Goal: Find specific page/section: Find specific page/section

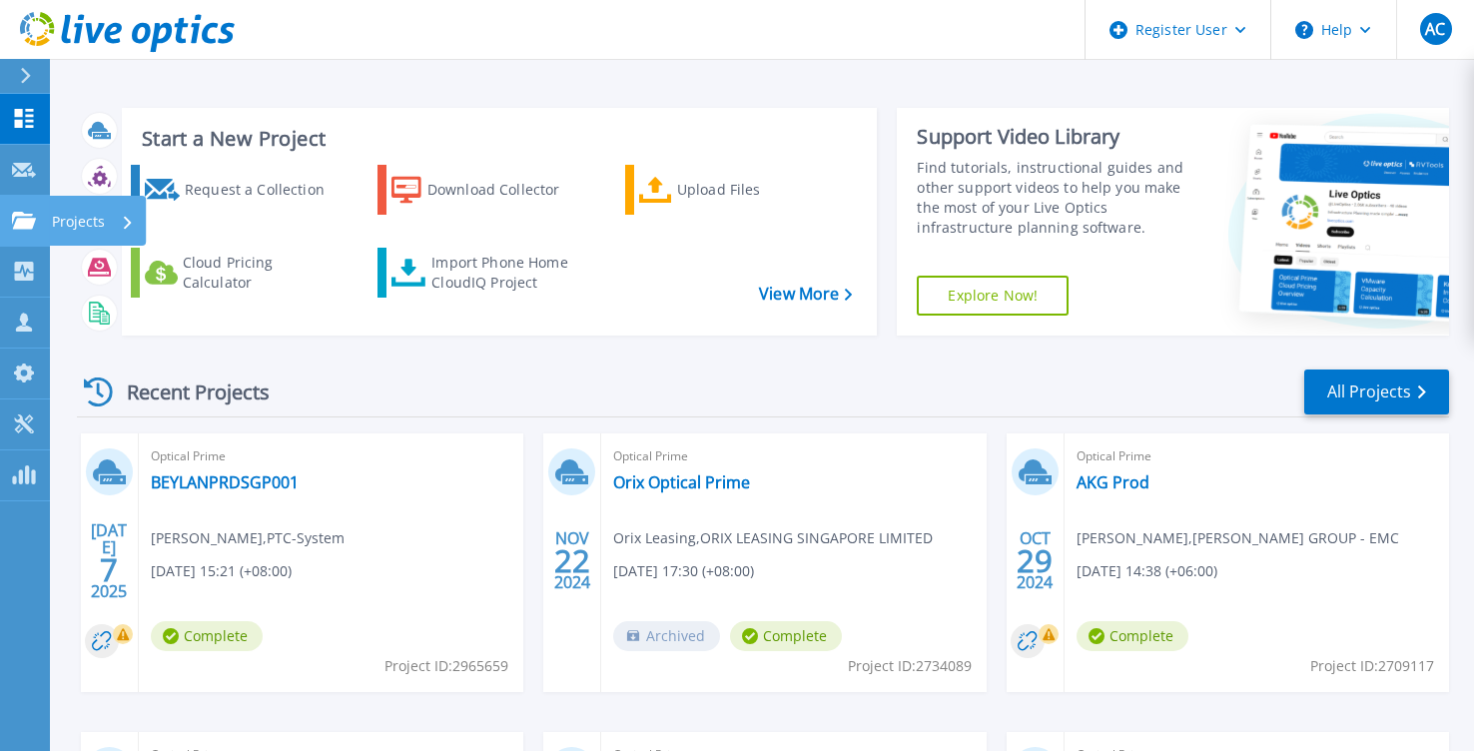
click at [78, 215] on p "Projects" at bounding box center [78, 222] width 53 height 52
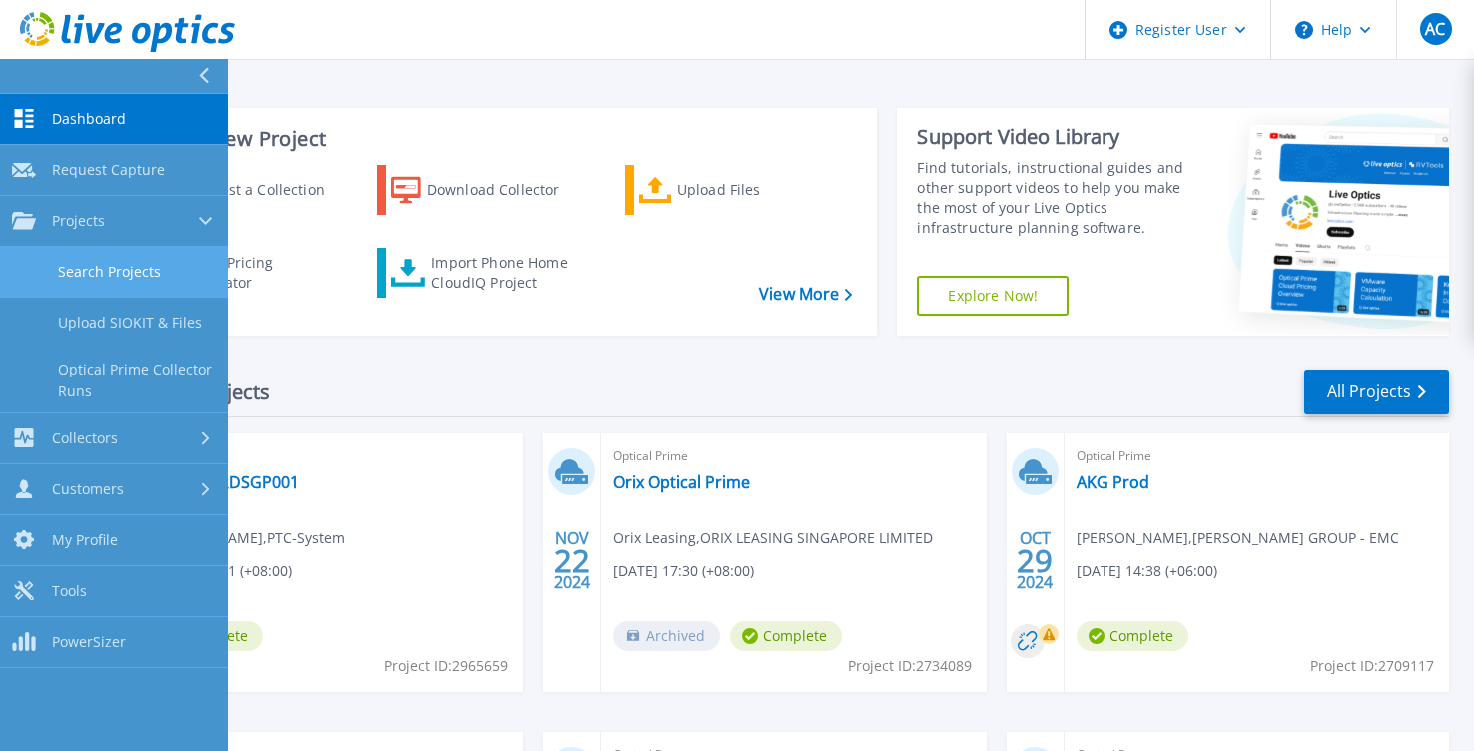
click at [118, 285] on link "Search Projects" at bounding box center [114, 272] width 228 height 51
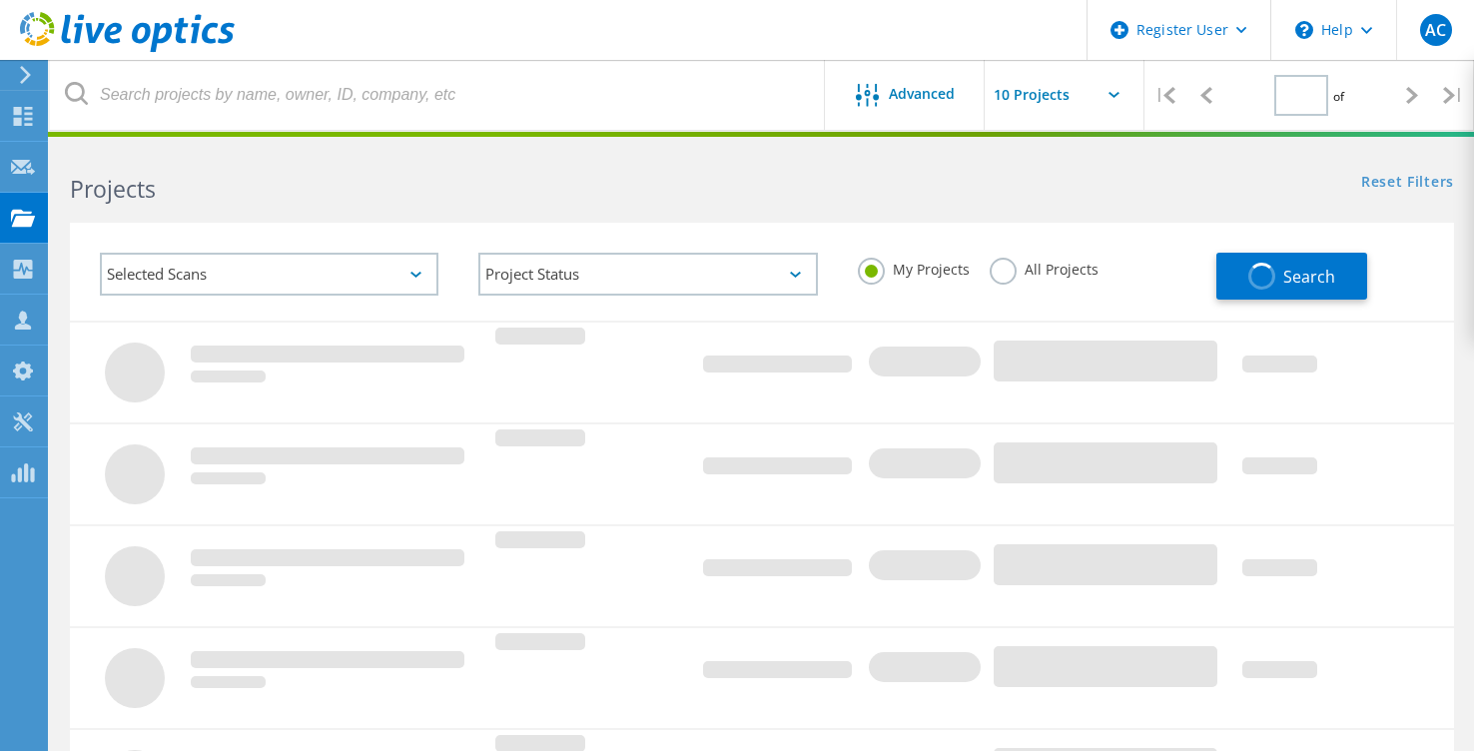
type input "1"
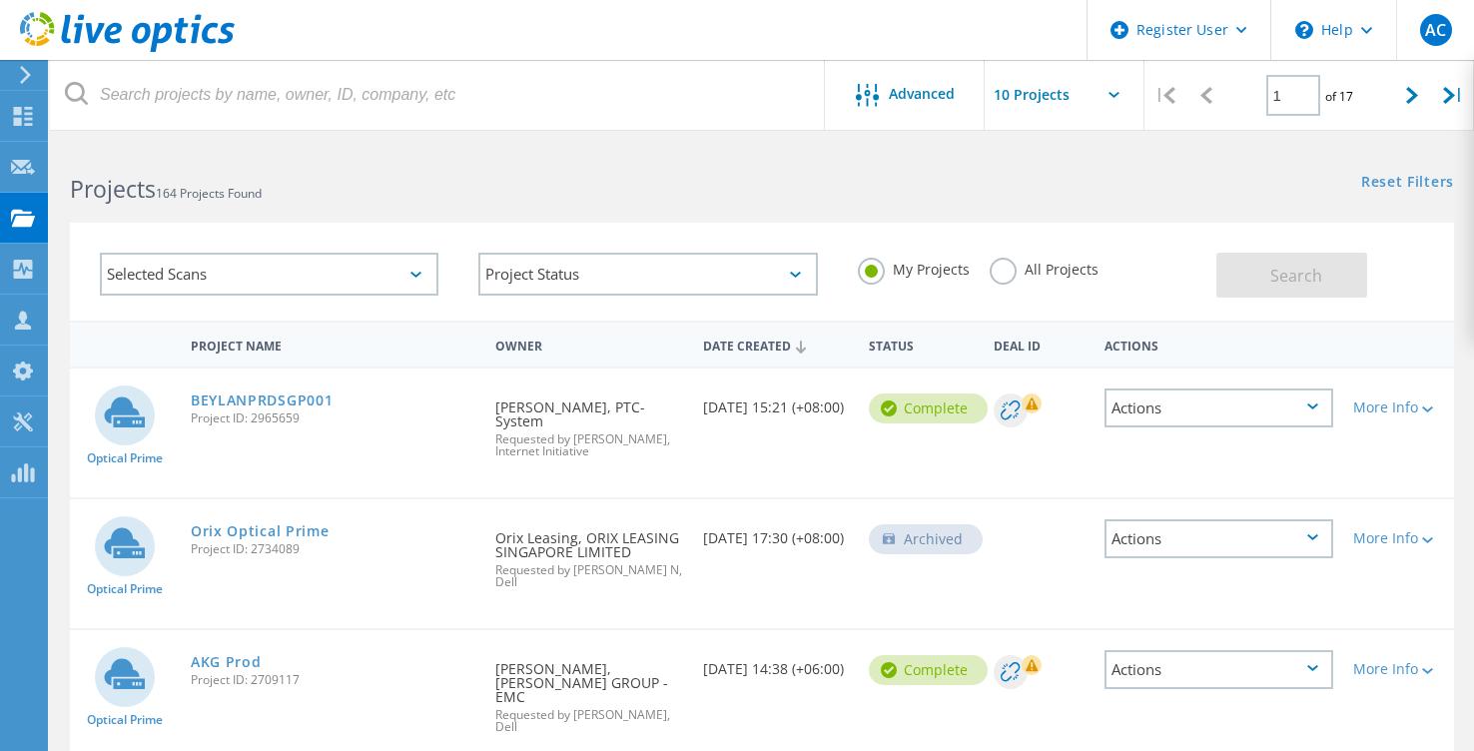
click at [1012, 275] on label "All Projects" at bounding box center [1044, 267] width 109 height 19
click at [0, 0] on input "All Projects" at bounding box center [0, 0] width 0 height 0
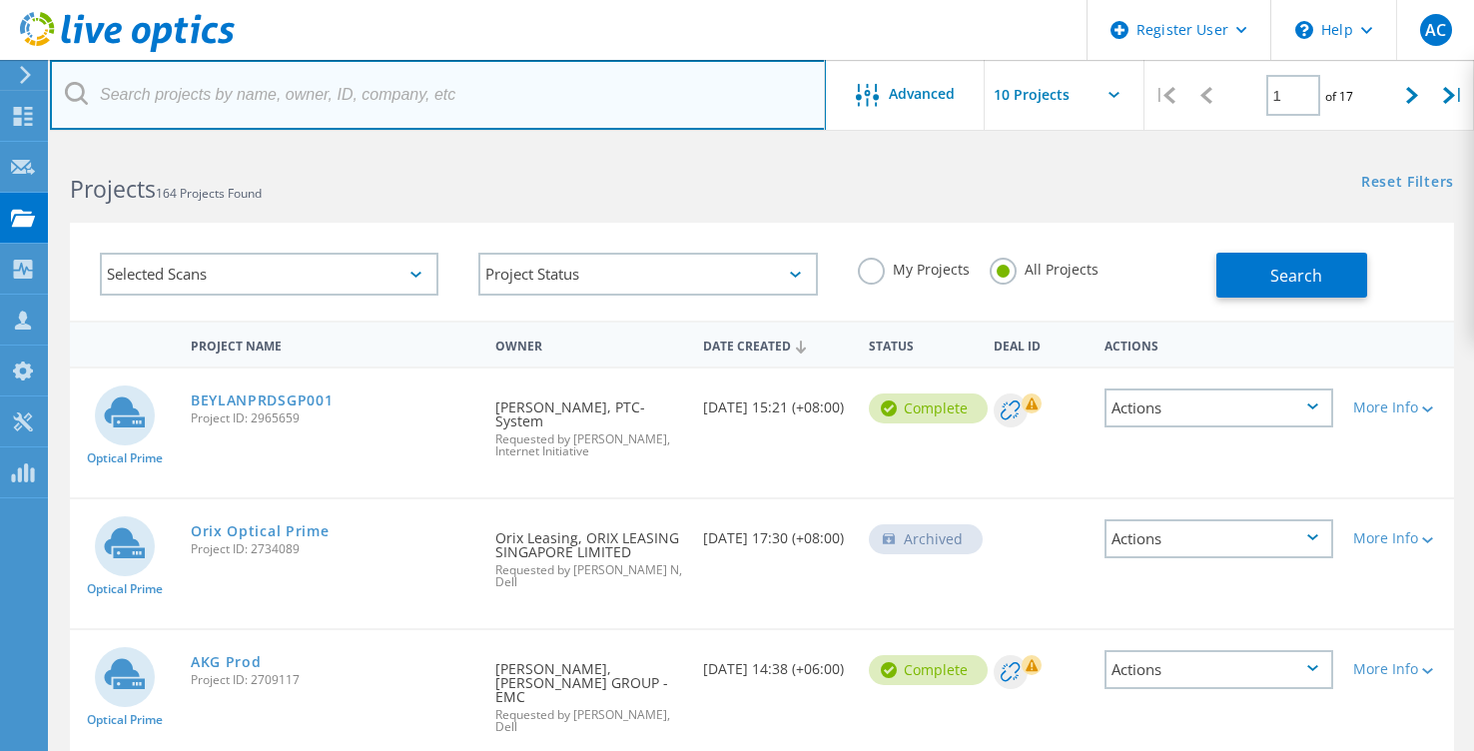
click at [353, 99] on input "text" at bounding box center [438, 95] width 776 height 70
paste input "3078666"
type input "3078666"
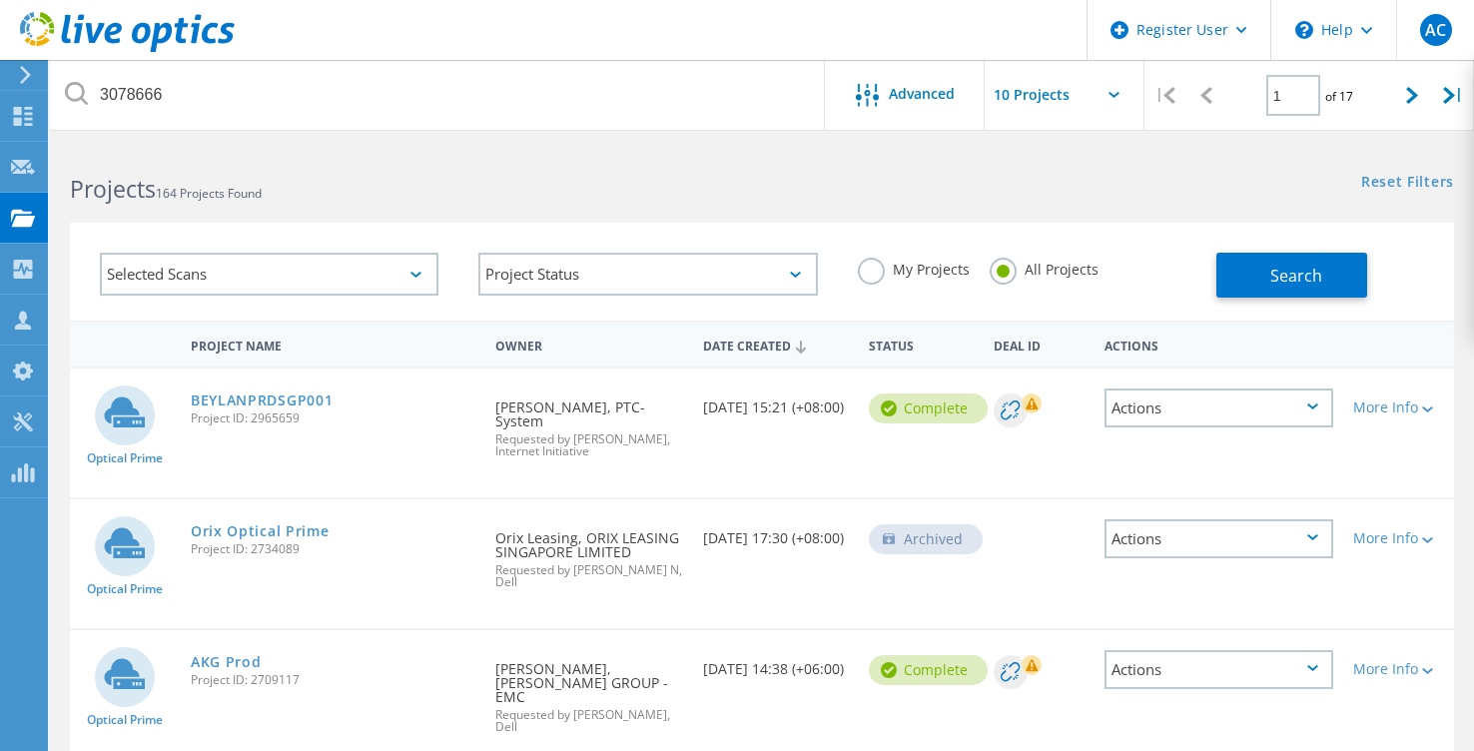
click at [1276, 307] on div "Selected Scans Project Status In Progress Complete Published Anonymous Archived…" at bounding box center [762, 272] width 1384 height 98
click at [1291, 274] on span "Search" at bounding box center [1296, 276] width 52 height 22
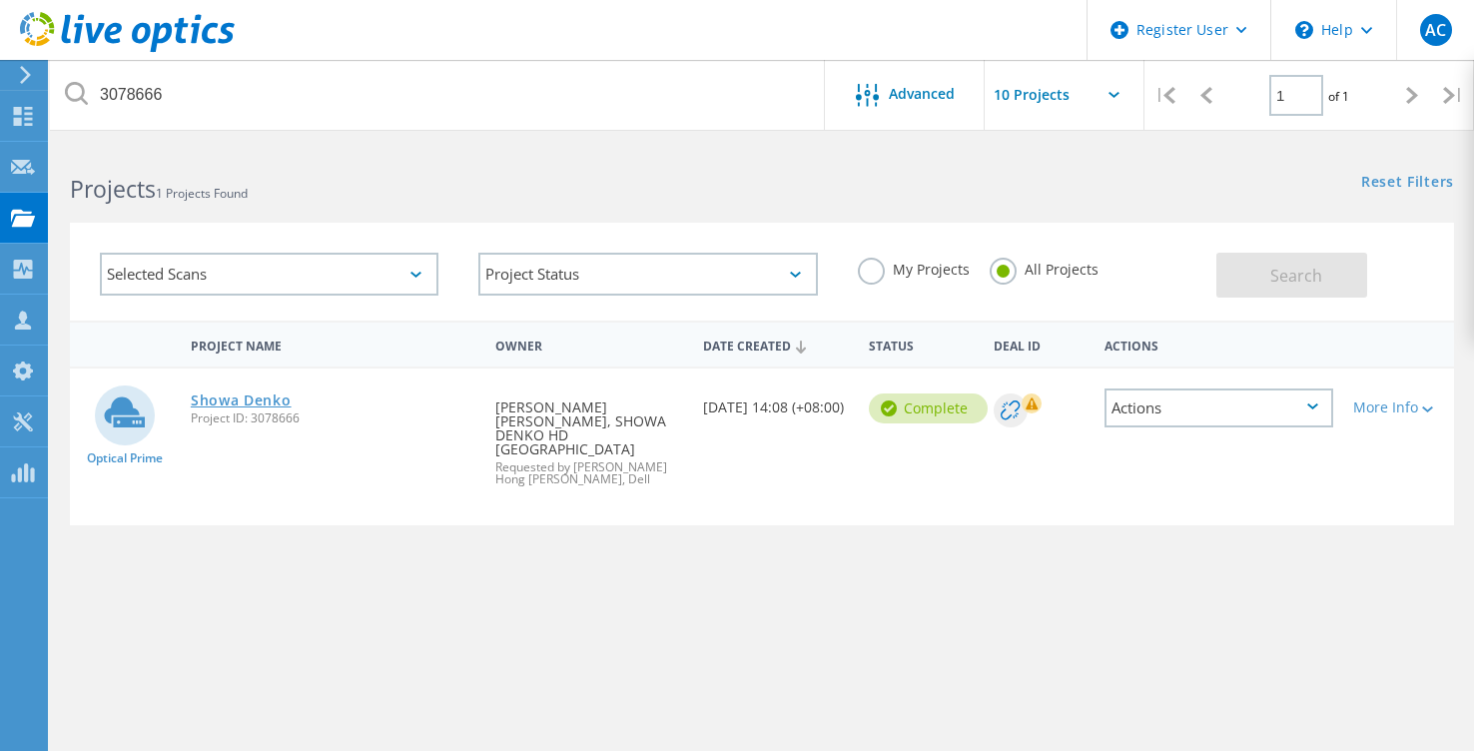
click at [224, 400] on link "Showa Denko" at bounding box center [241, 400] width 101 height 14
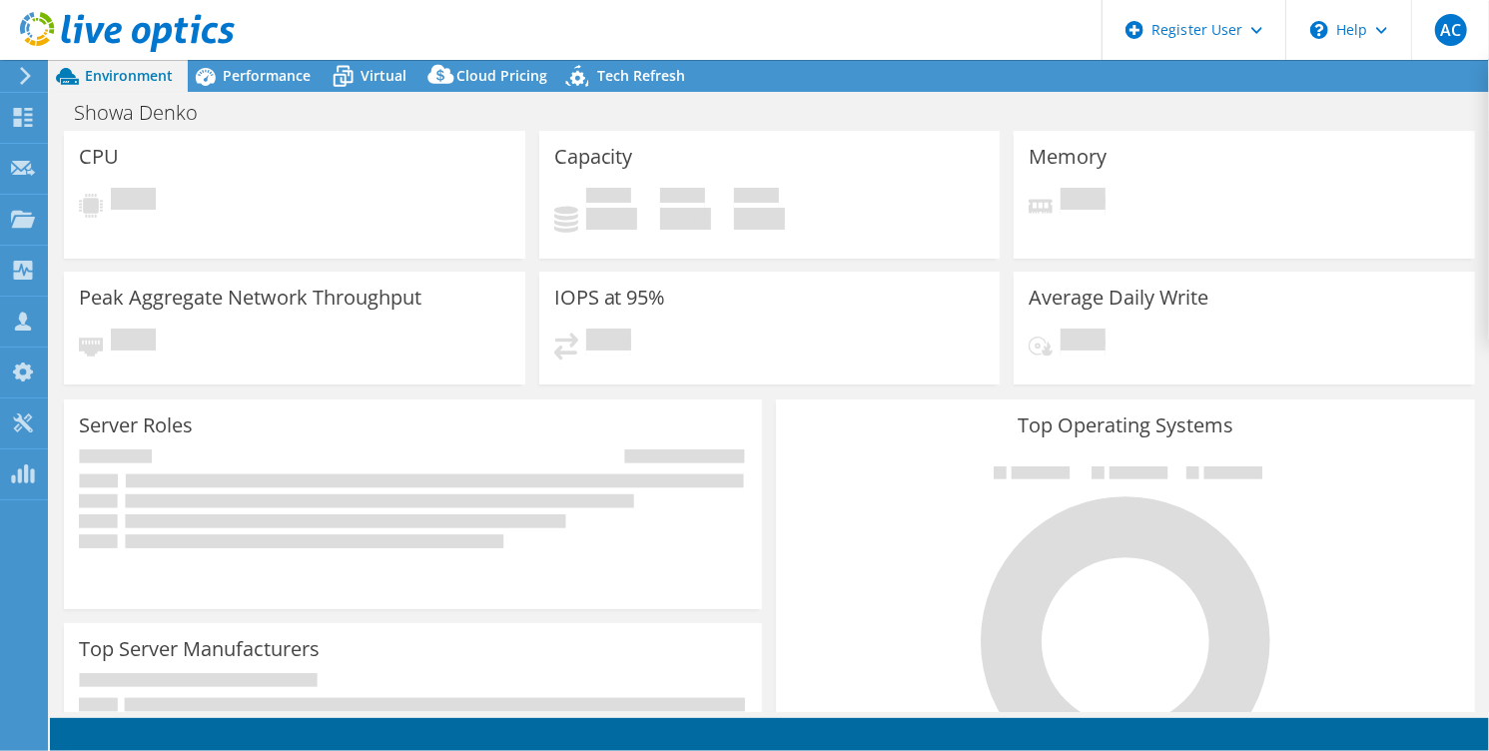
select select "USD"
select select "[GEOGRAPHIC_DATA]"
select select "SGD"
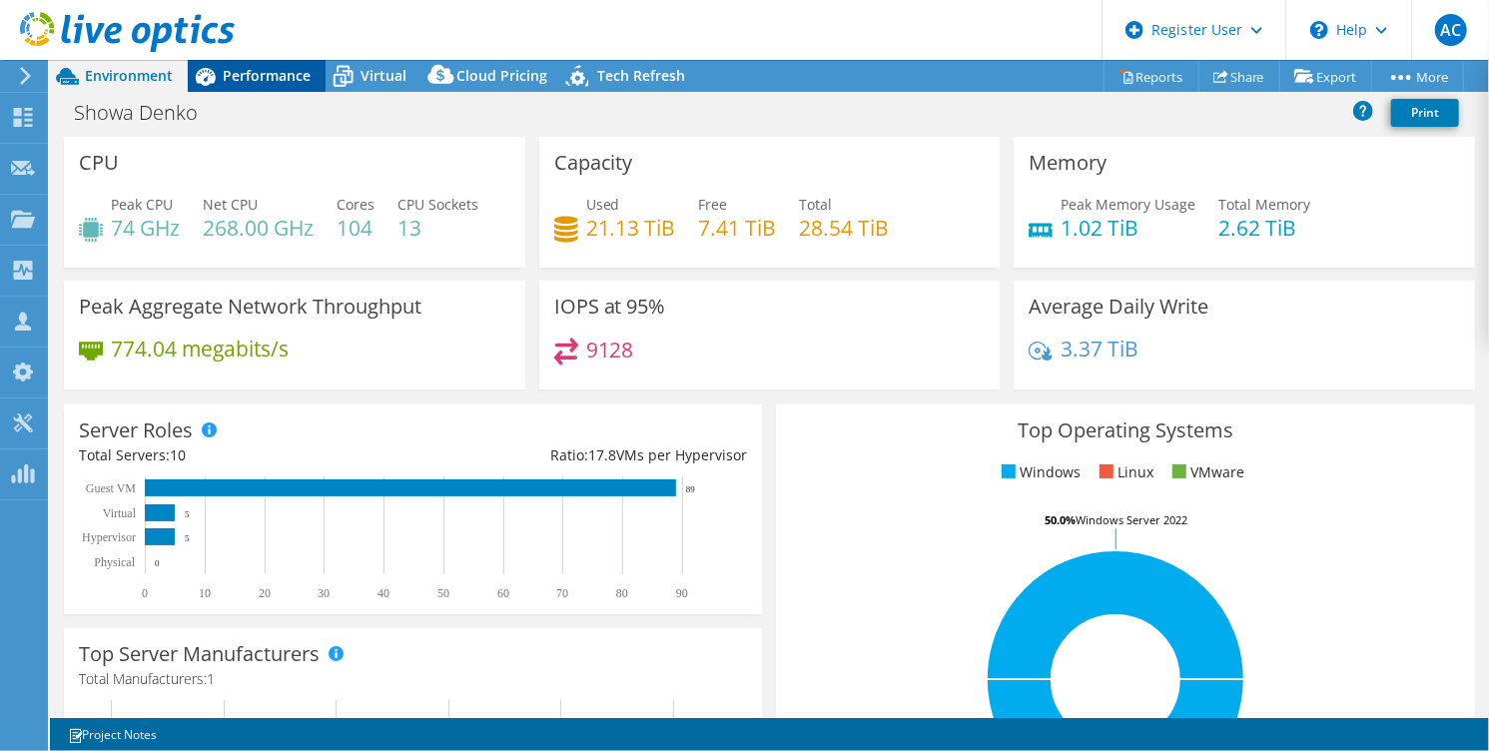
click at [256, 88] on div "Performance" at bounding box center [257, 76] width 138 height 32
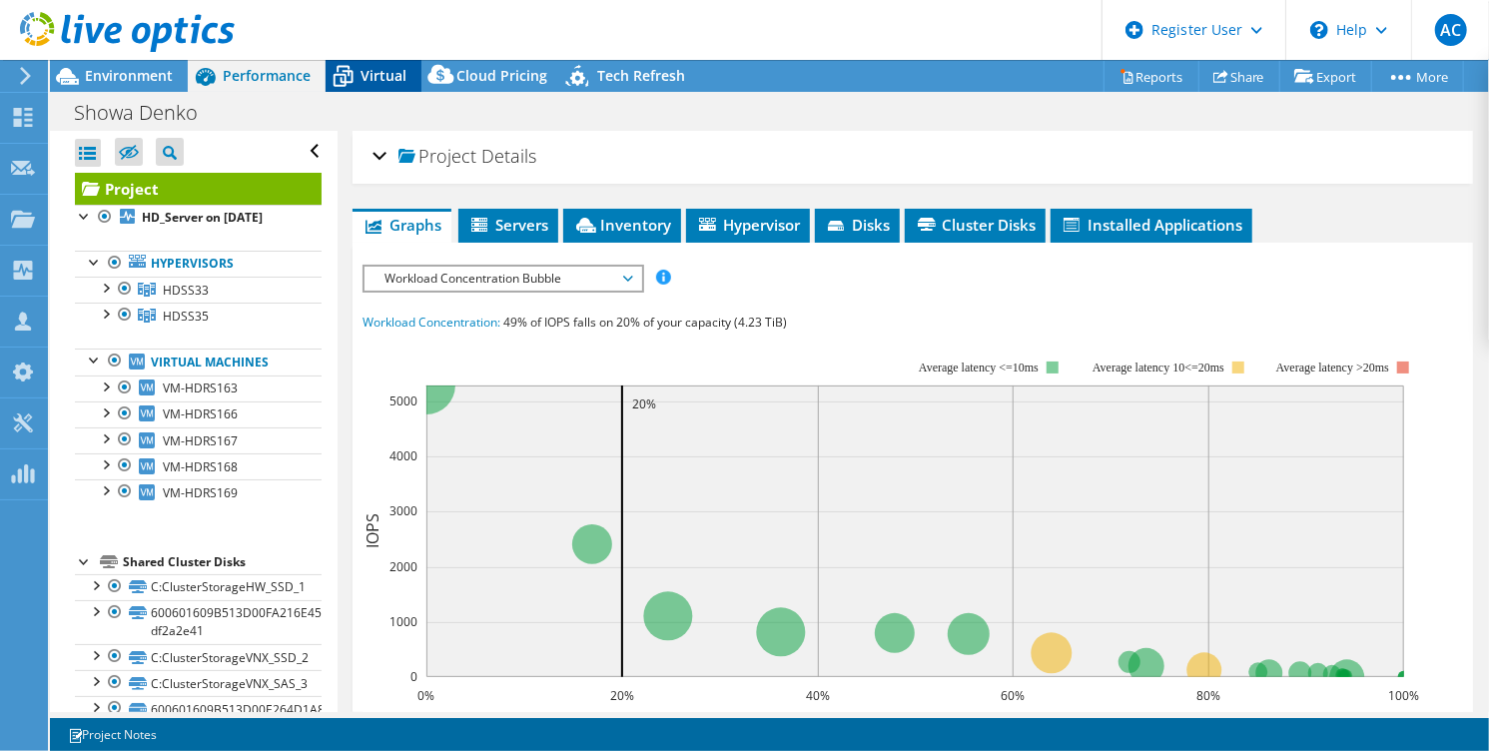
click at [367, 71] on span "Virtual" at bounding box center [383, 75] width 46 height 19
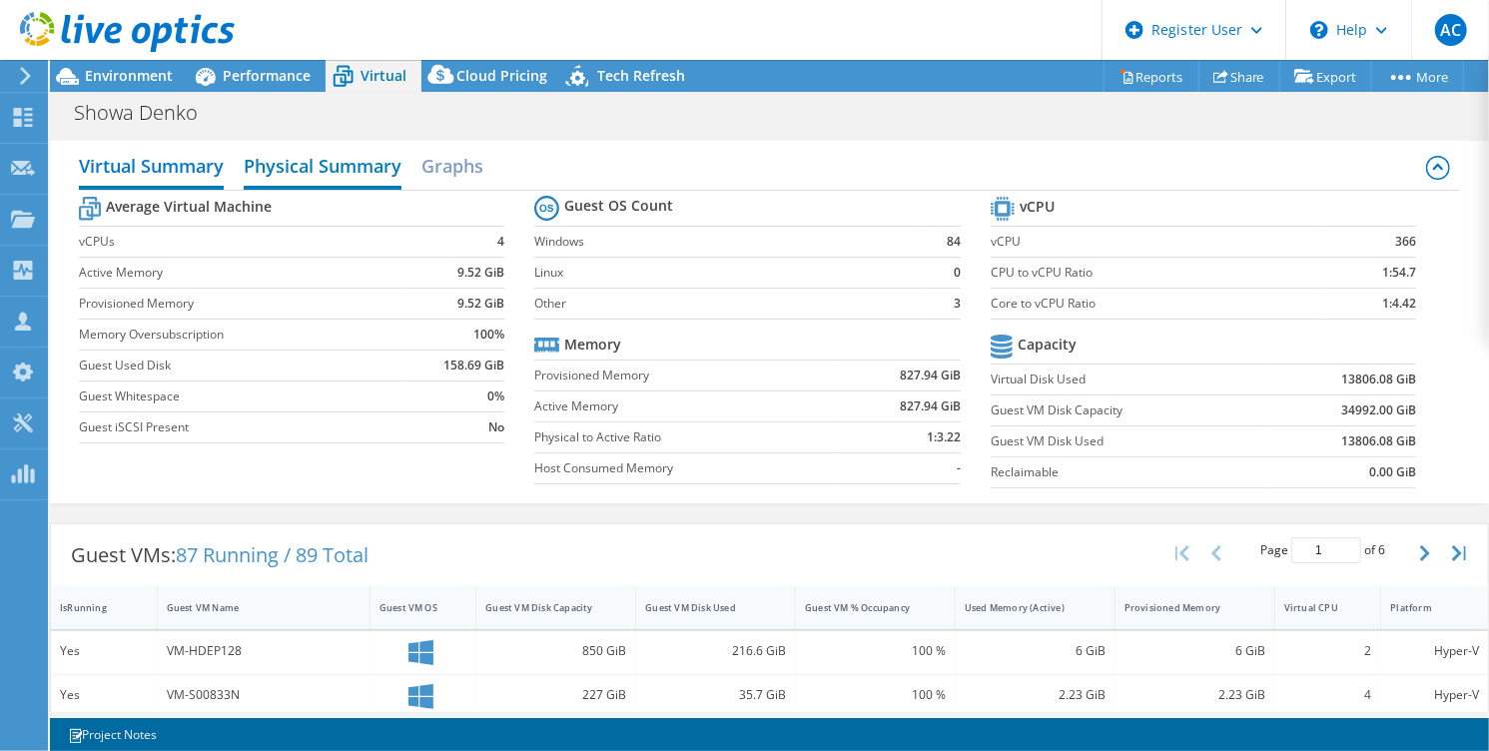
click at [340, 162] on h2 "Physical Summary" at bounding box center [323, 168] width 158 height 44
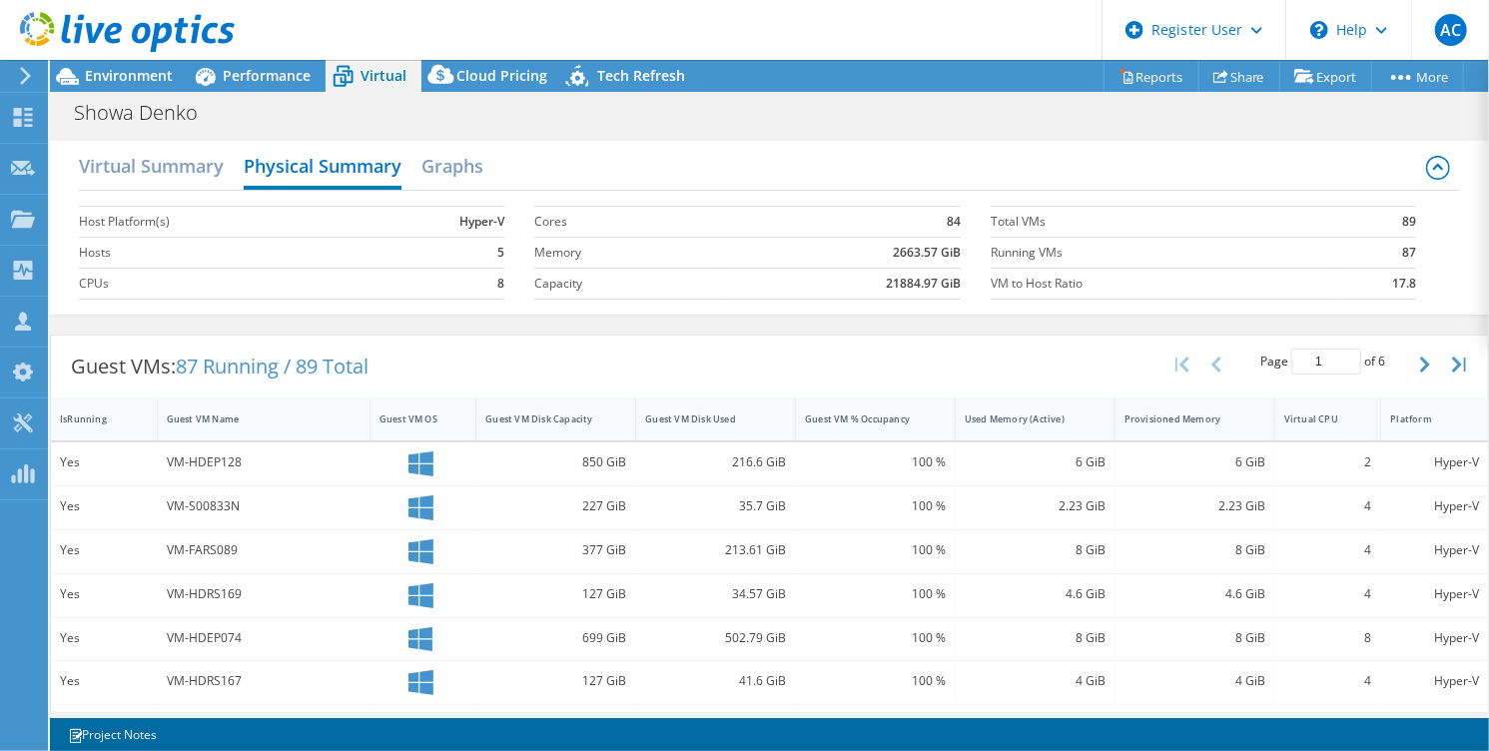
click at [887, 722] on section "Warnings Messages Project Notes Save Discard Changes 1 Project Notes" at bounding box center [769, 734] width 1439 height 33
click at [85, 77] on span "Environment" at bounding box center [129, 75] width 88 height 19
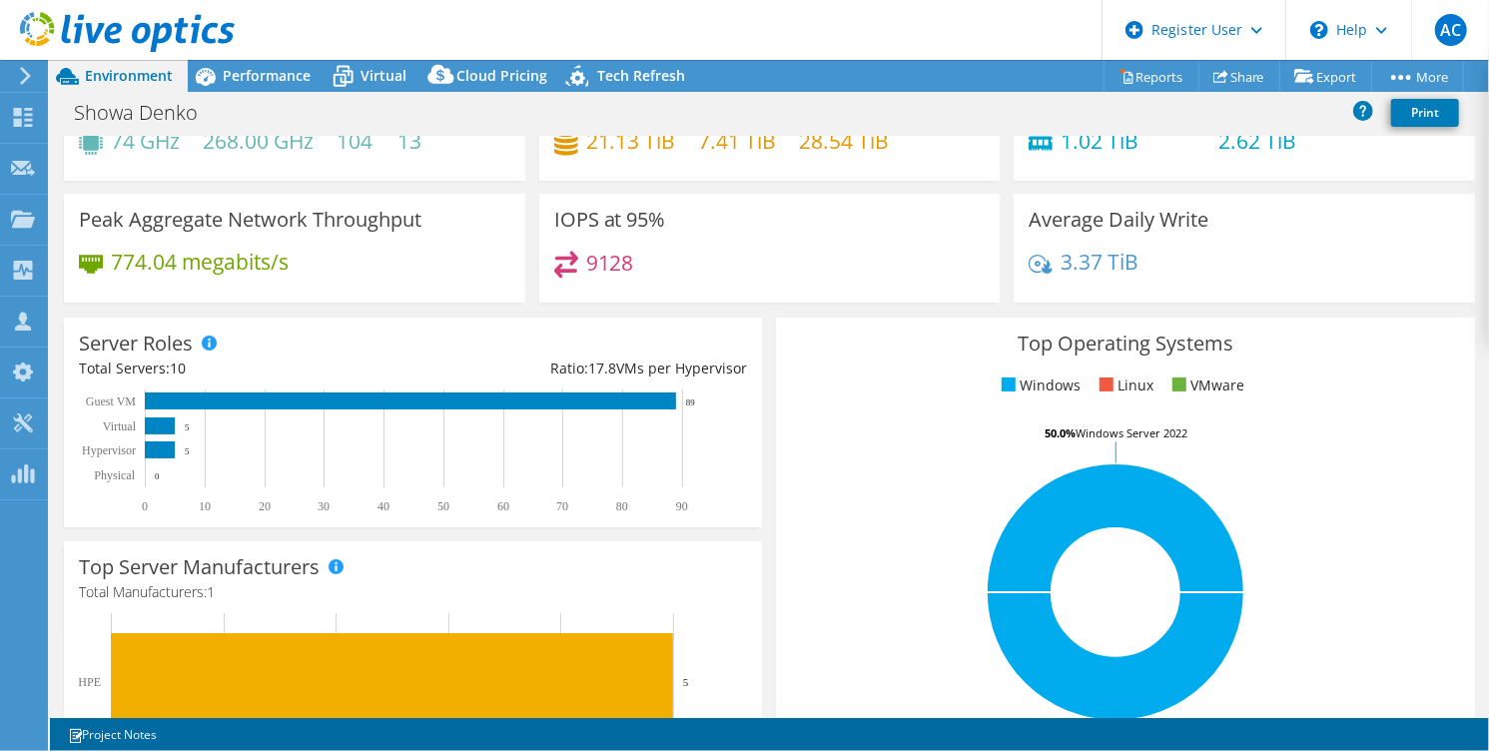
scroll to position [88, 0]
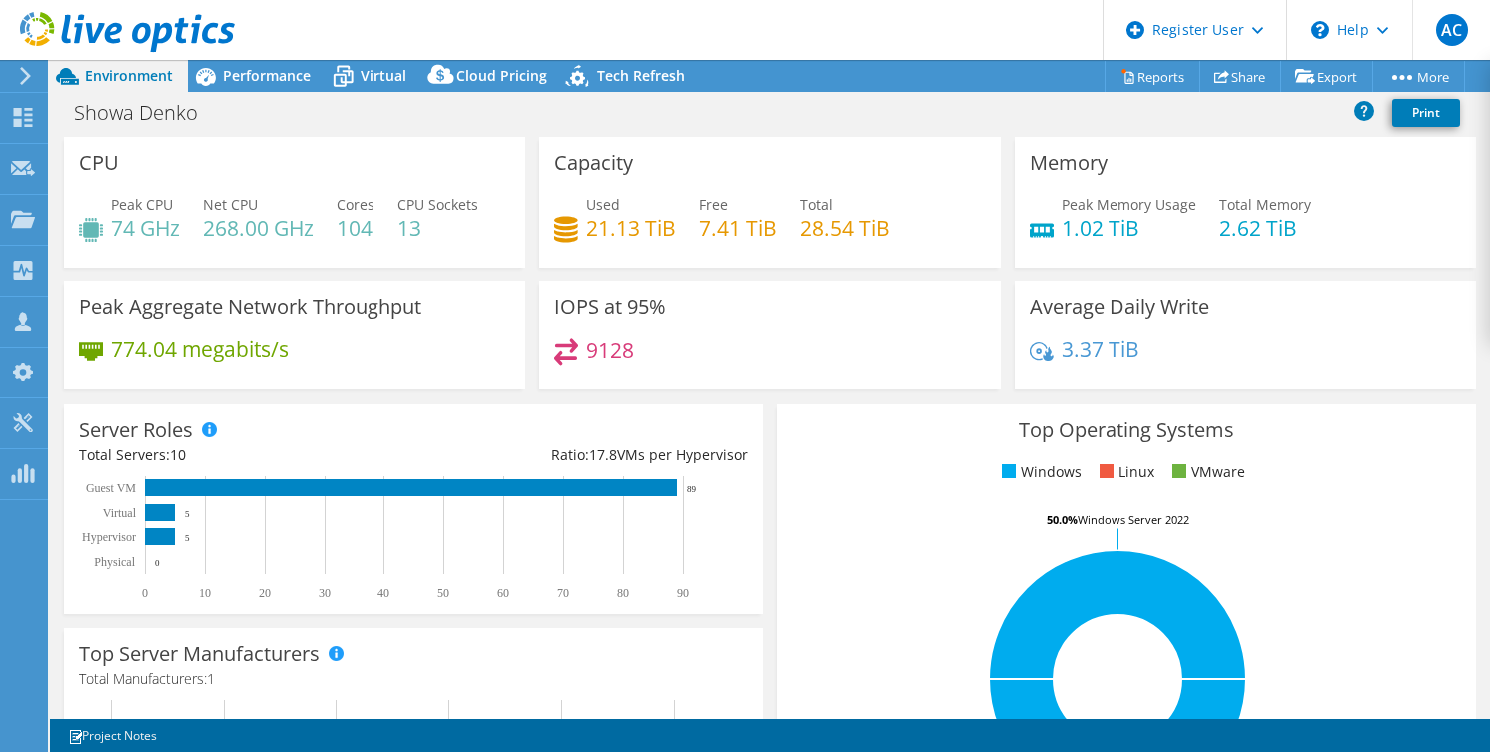
select select "[GEOGRAPHIC_DATA]"
select select "SGD"
